Goal: Find specific page/section: Find specific page/section

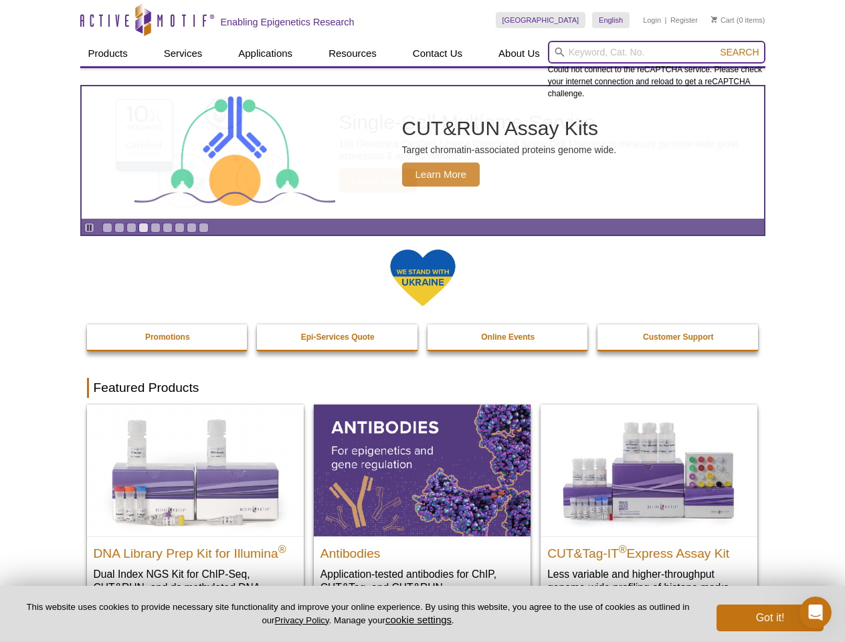
click at [656, 52] on input "search" at bounding box center [656, 52] width 217 height 23
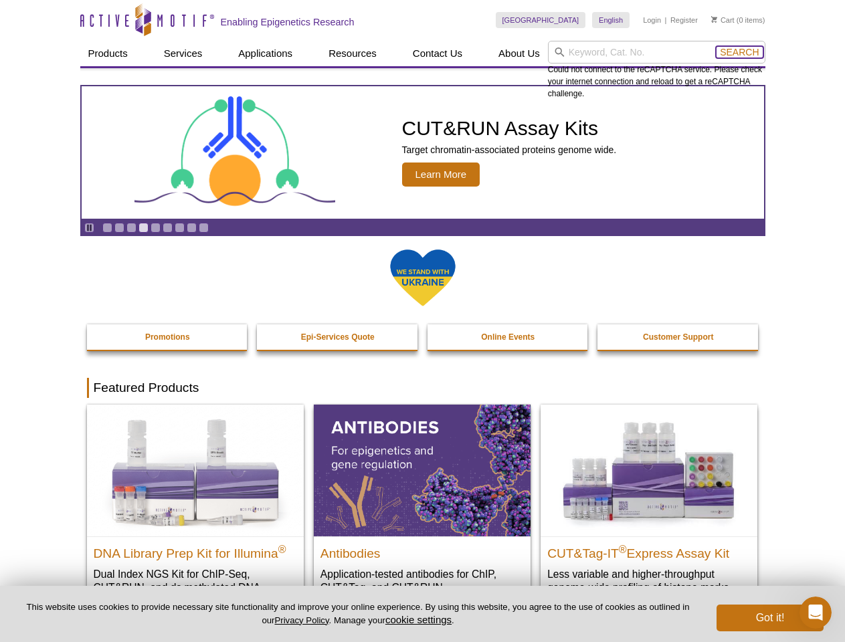
click at [739, 52] on span "Search" at bounding box center [739, 52] width 39 height 11
click at [89, 227] on icon "Pause" at bounding box center [89, 227] width 9 height 9
click at [107, 227] on link "Go to slide 1" at bounding box center [107, 228] width 10 height 10
click at [119, 227] on link "Go to slide 2" at bounding box center [119, 228] width 10 height 10
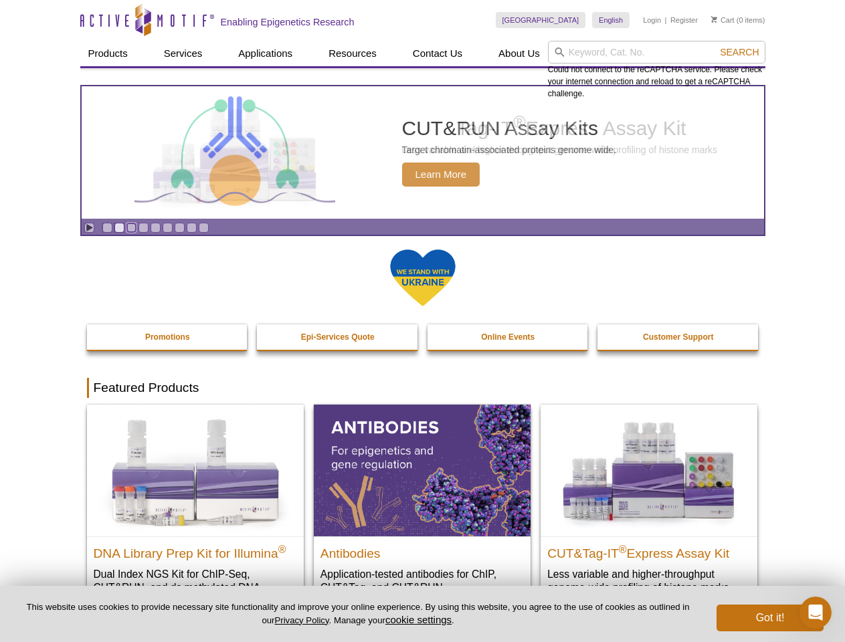
click at [131, 227] on link "Go to slide 3" at bounding box center [131, 228] width 10 height 10
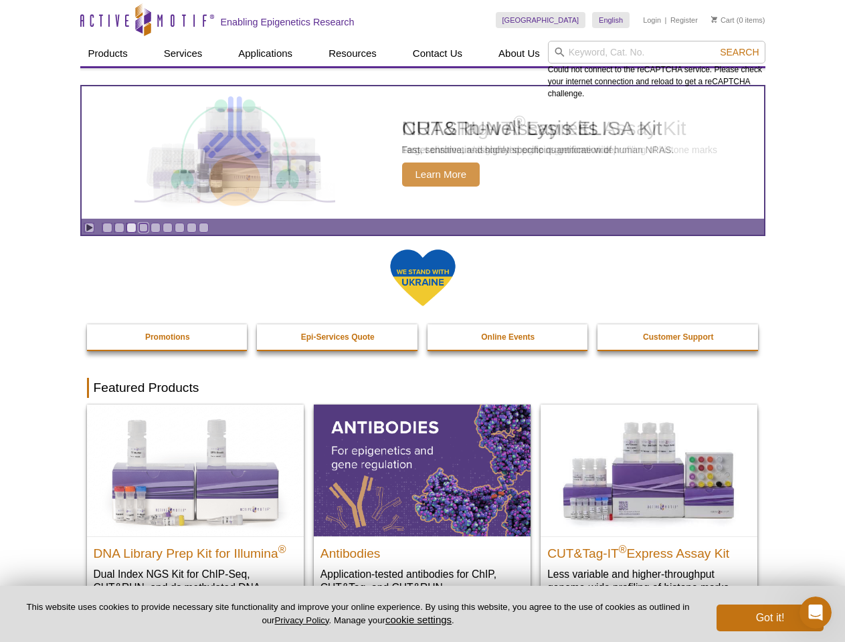
click at [143, 227] on link "Go to slide 4" at bounding box center [143, 228] width 10 height 10
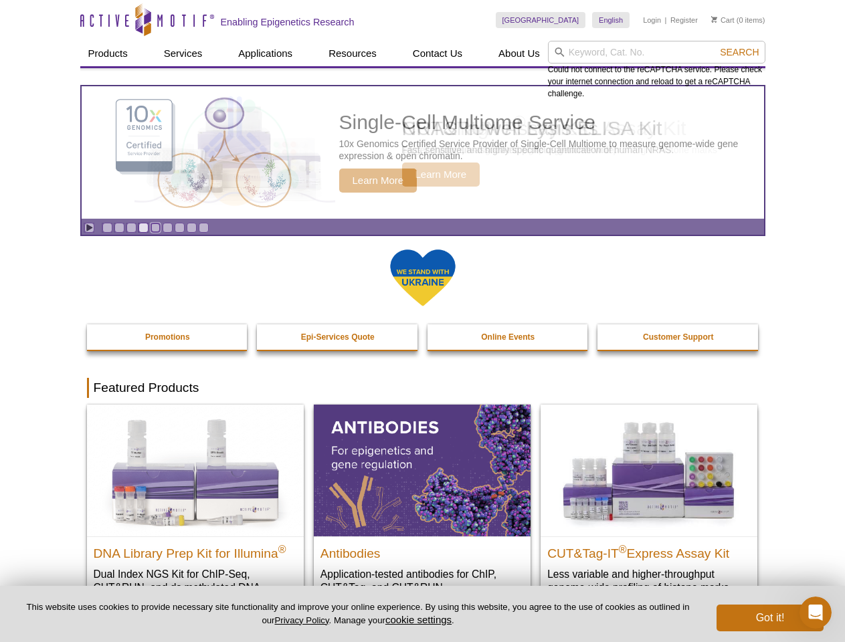
click at [155, 227] on link "Go to slide 5" at bounding box center [155, 228] width 10 height 10
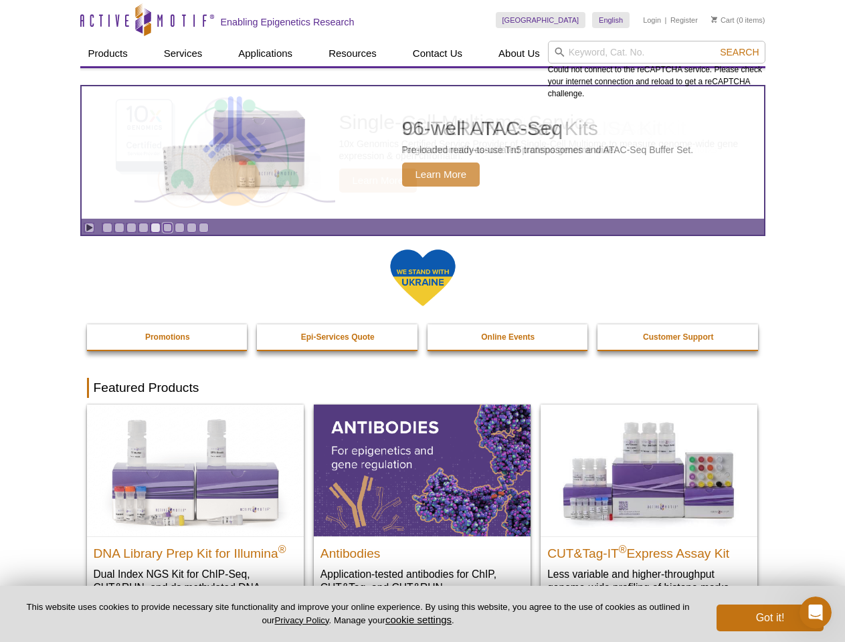
click at [167, 227] on link "Go to slide 6" at bounding box center [168, 228] width 10 height 10
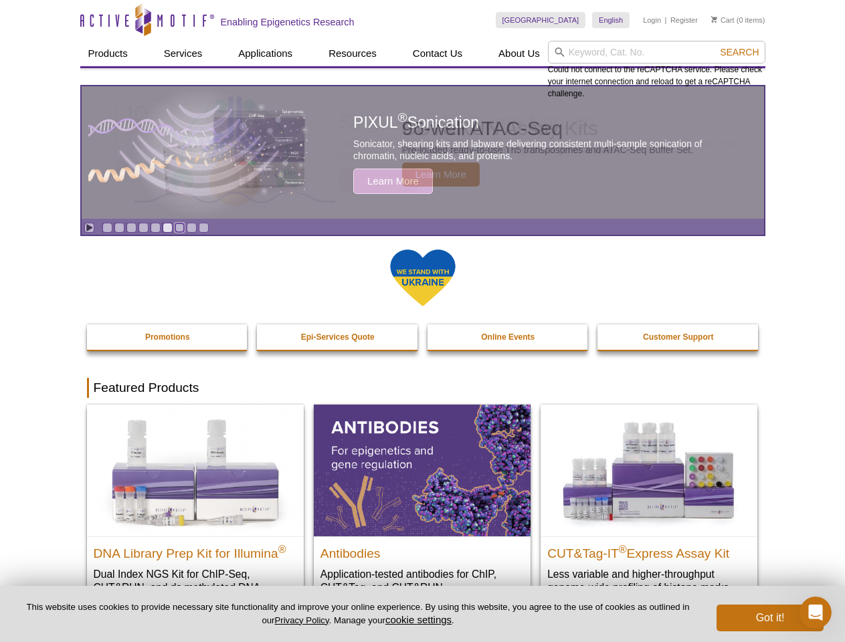
click at [179, 227] on link "Go to slide 7" at bounding box center [180, 228] width 10 height 10
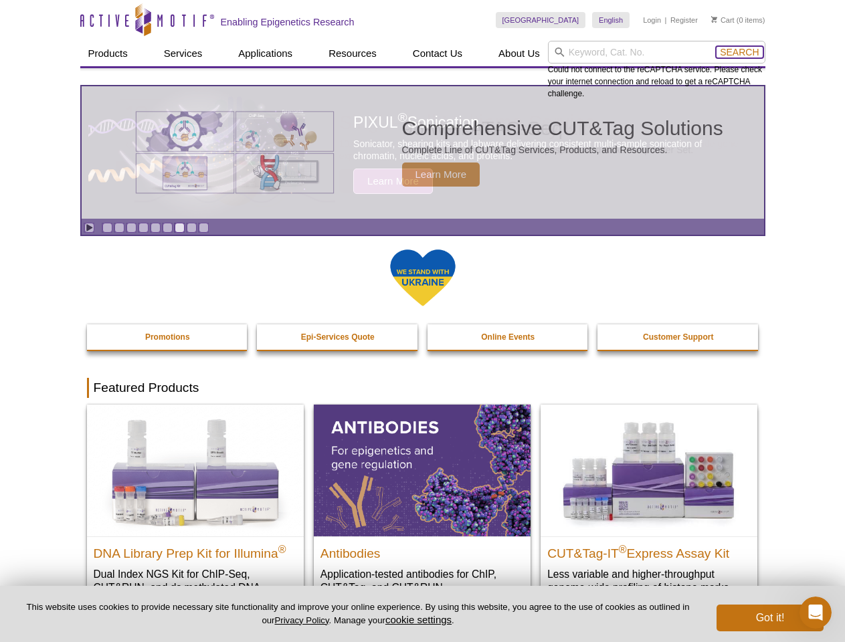
click at [739, 52] on span "Search" at bounding box center [739, 52] width 39 height 11
